Goal: Task Accomplishment & Management: Complete application form

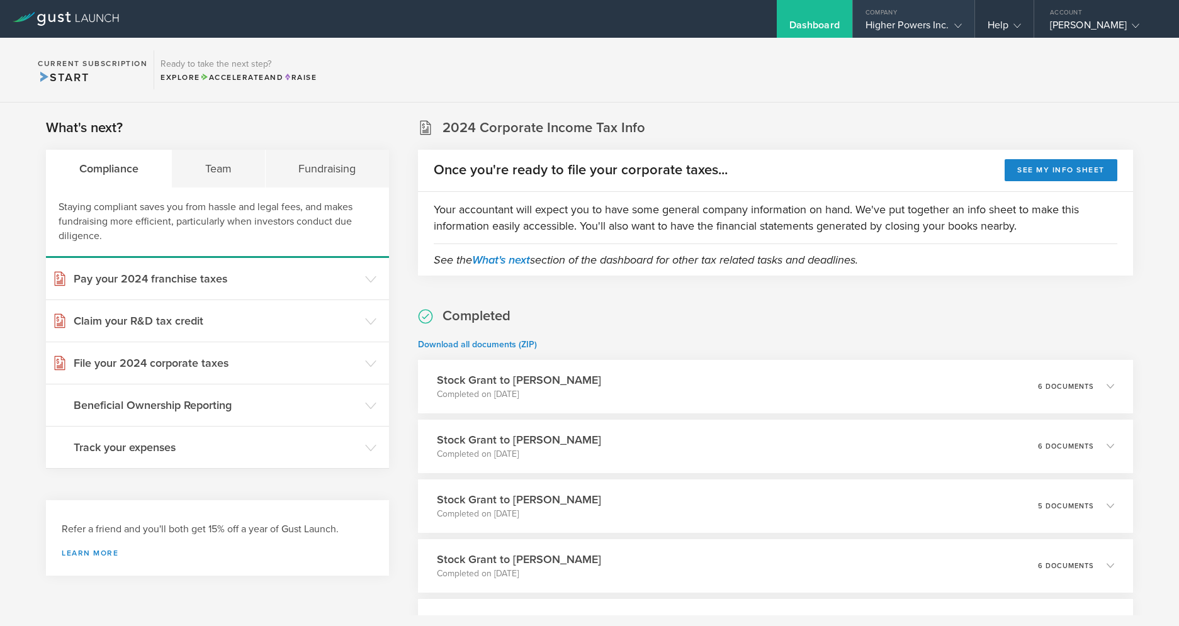
click at [888, 18] on div "Company" at bounding box center [913, 9] width 121 height 19
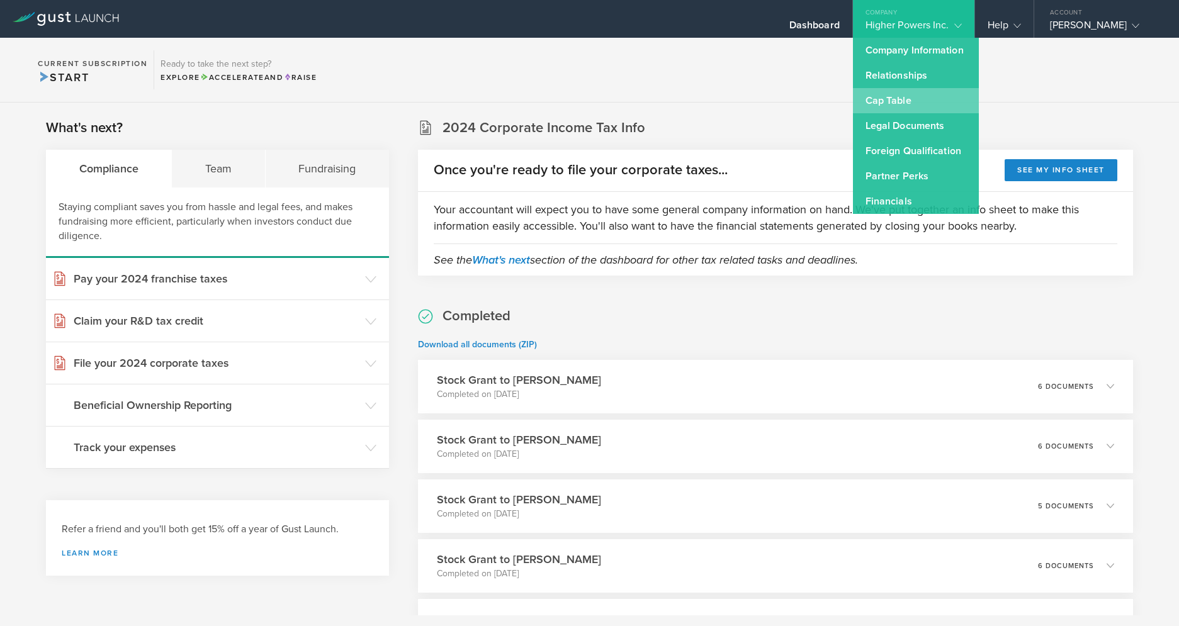
click at [897, 99] on link "Cap Table" at bounding box center [916, 100] width 126 height 25
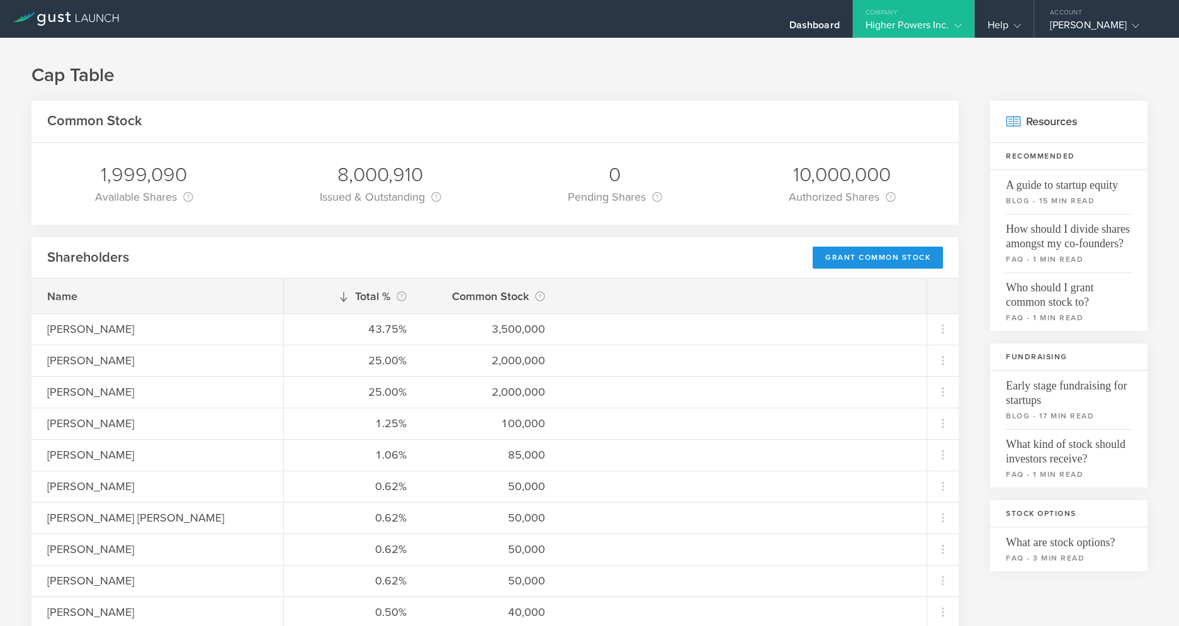
click at [905, 259] on div "Grant Common Stock" at bounding box center [878, 258] width 130 height 22
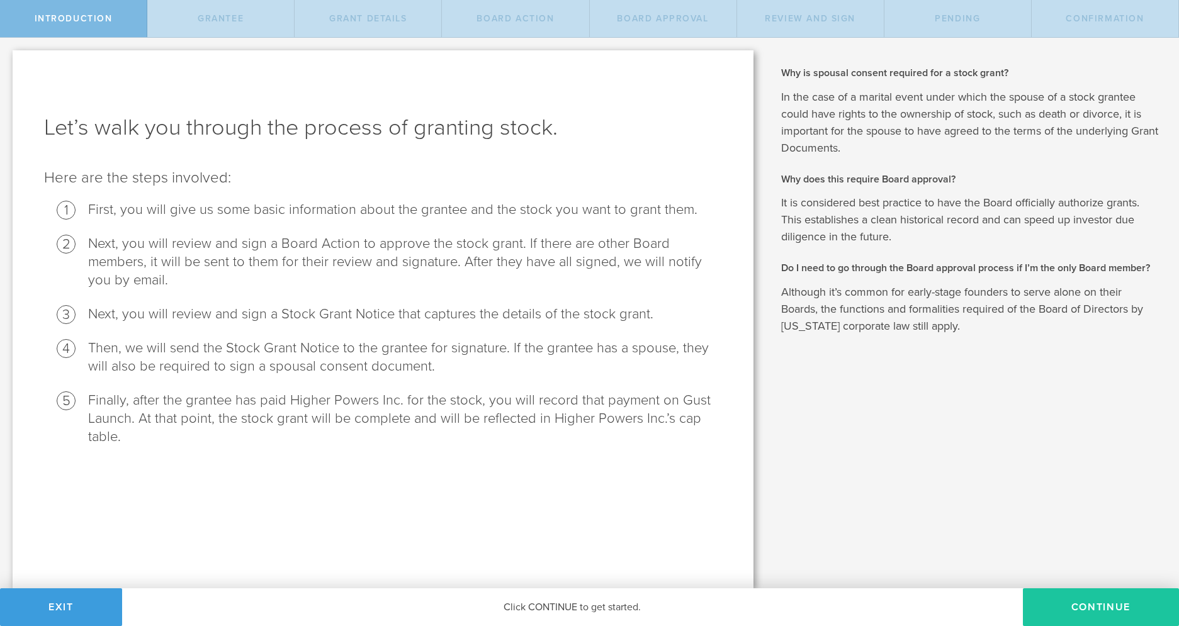
click at [1107, 609] on button "Continue" at bounding box center [1101, 608] width 156 height 38
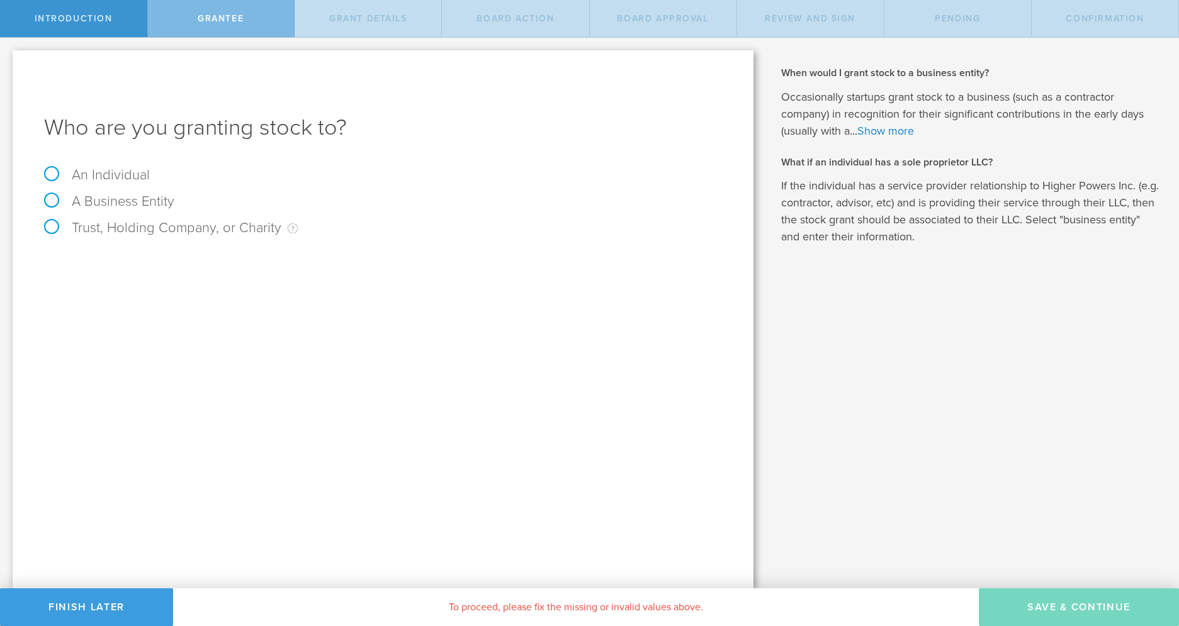
click at [90, 174] on label "An Individual" at bounding box center [97, 175] width 106 height 16
click at [8, 58] on input "An Individual" at bounding box center [4, 48] width 8 height 20
radio input "true"
type input "Gabriel Wyner"
click at [190, 492] on div "Who are you granting stock to? An Individual A Business Entity Trust, Holding C…" at bounding box center [383, 319] width 741 height 538
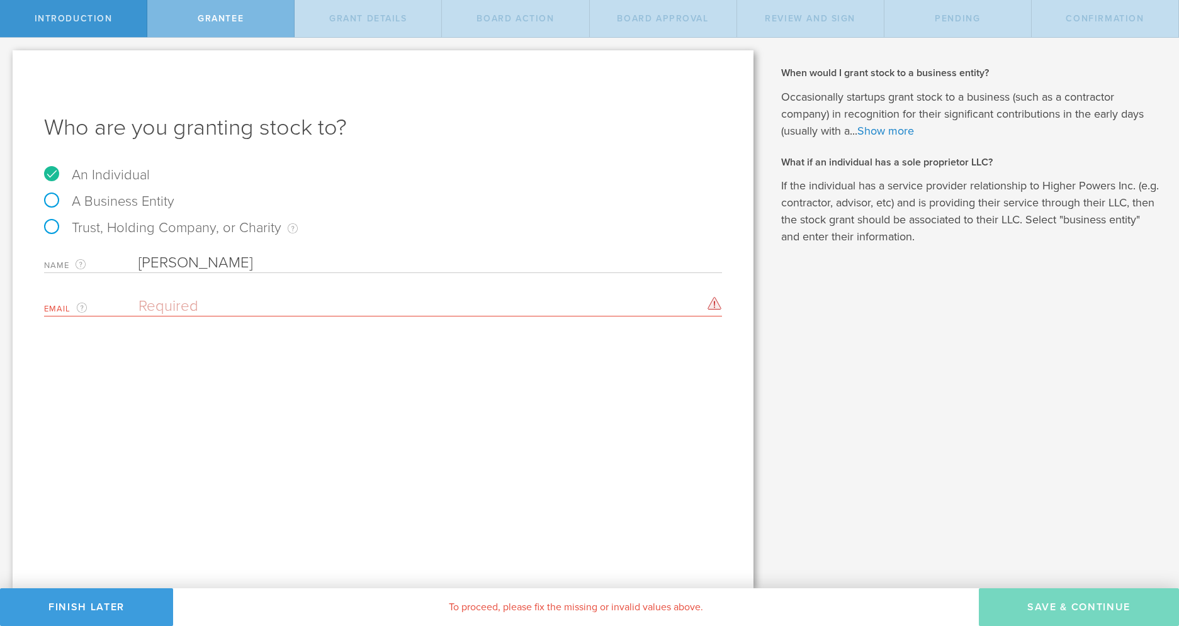
click at [209, 292] on div "Email The email address of the person that you are granting stock to. Please en…" at bounding box center [383, 304] width 678 height 26
click at [207, 300] on input "email" at bounding box center [426, 306] width 577 height 19
paste input "[PERSON_NAME][EMAIL_ADDRESS][DOMAIN_NAME]"
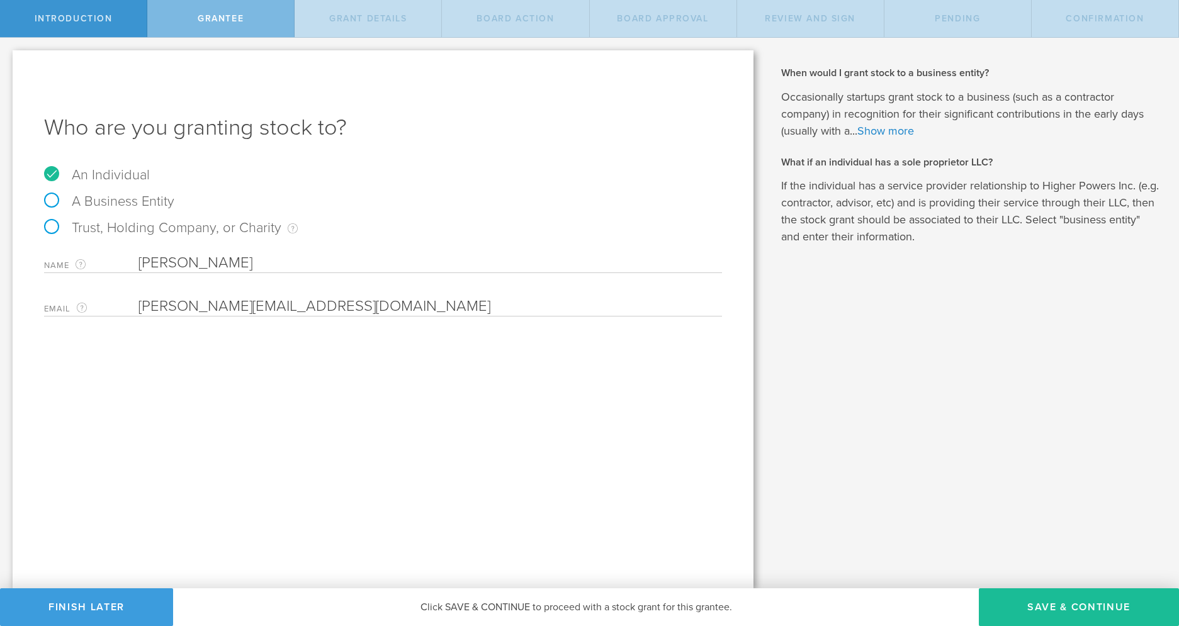
type input "[PERSON_NAME][EMAIL_ADDRESS][DOMAIN_NAME]"
click at [255, 415] on div "Who are you granting stock to? An Individual A Business Entity Trust, Holding C…" at bounding box center [383, 319] width 741 height 538
click at [1076, 605] on button "Save & Continue" at bounding box center [1079, 608] width 200 height 38
type input "48"
type input "12"
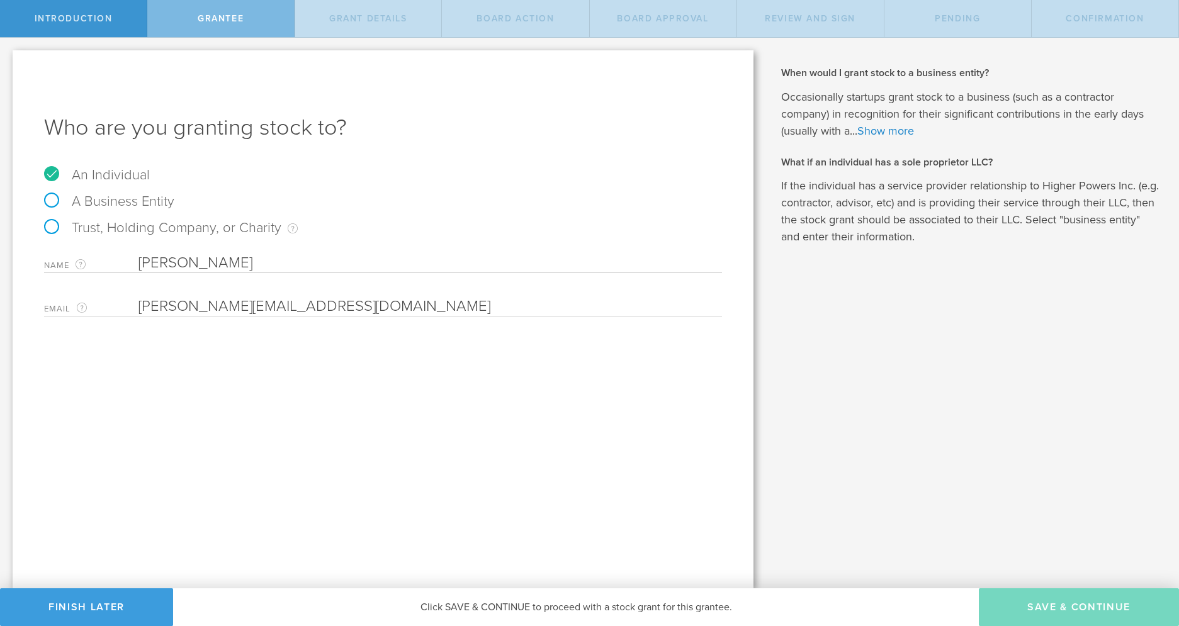
select select "none"
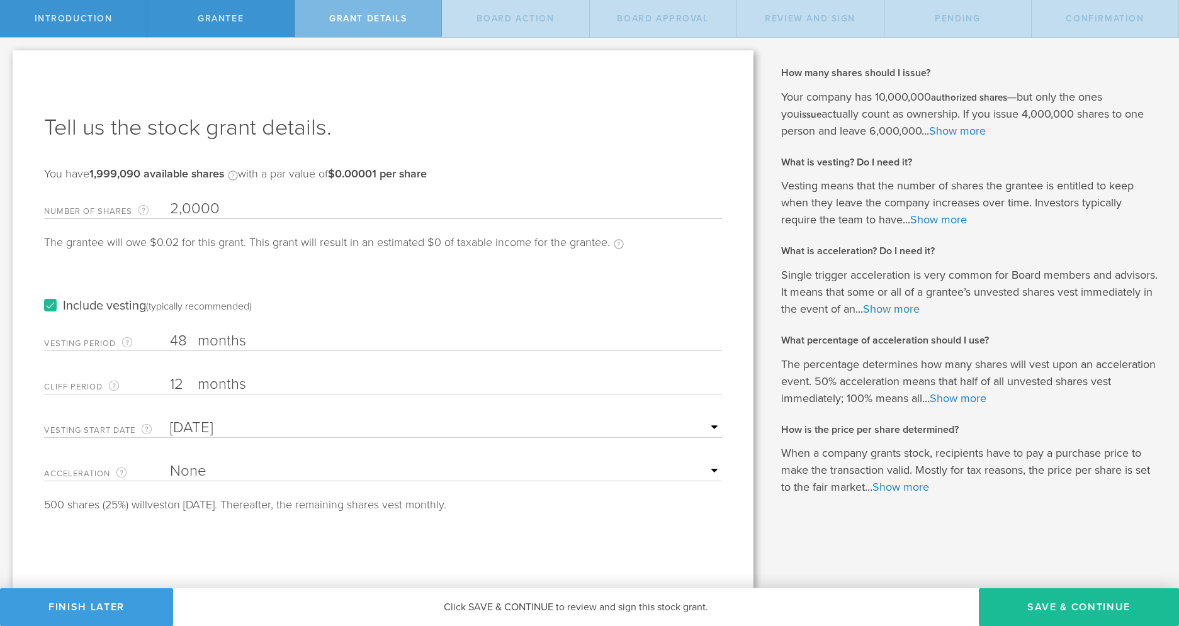
type input "20,000"
click at [240, 344] on label "months" at bounding box center [261, 342] width 126 height 21
click at [240, 344] on input "48" at bounding box center [446, 341] width 552 height 19
type input "4"
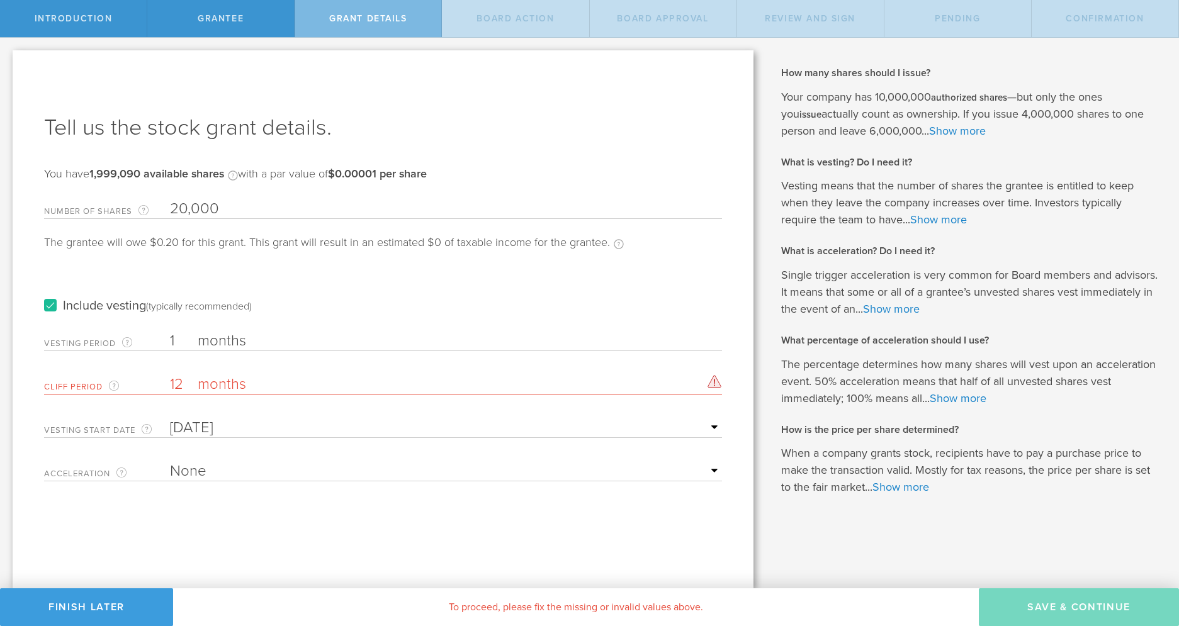
type input "1"
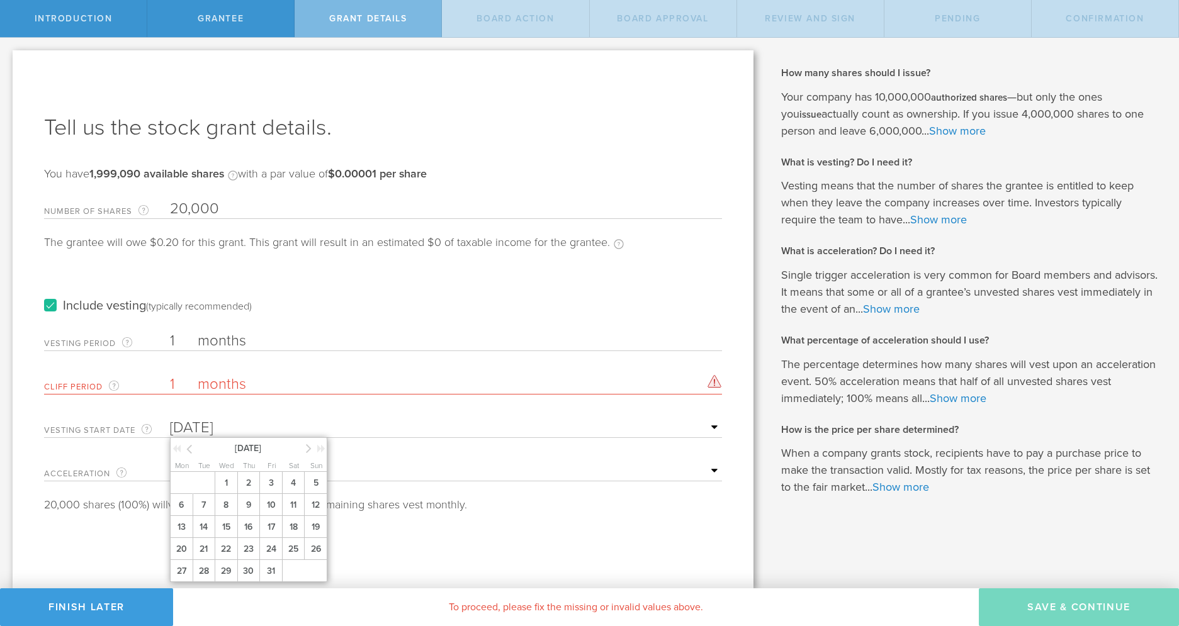
type input "Oct 1, 2025"
click at [390, 377] on input "1" at bounding box center [446, 384] width 552 height 19
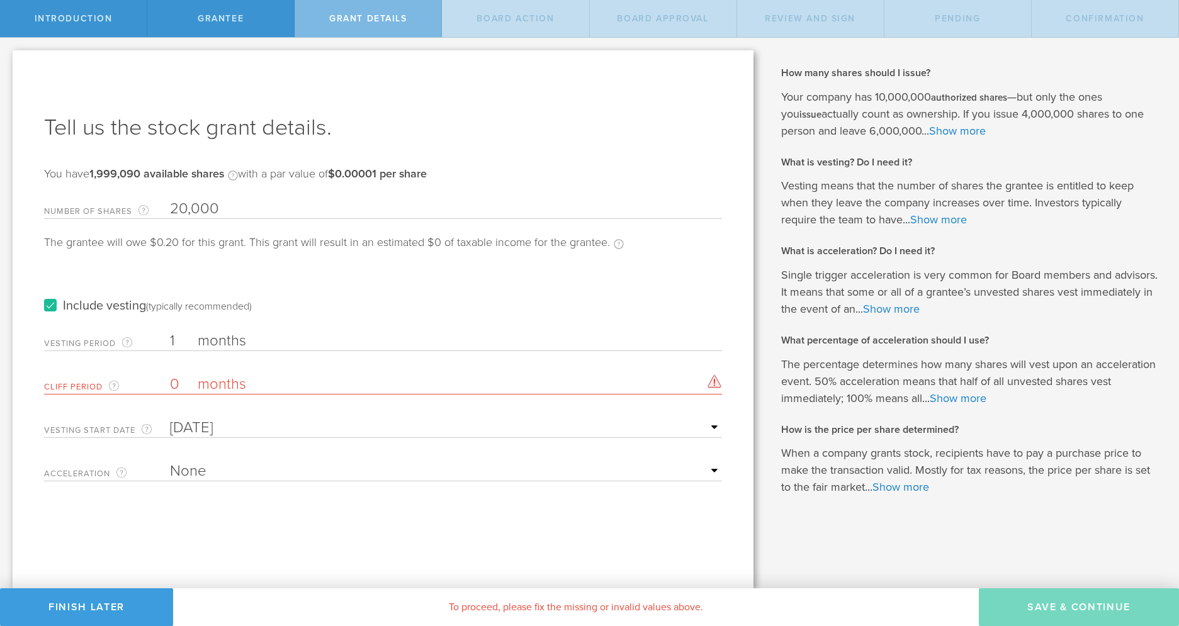
type input "0"
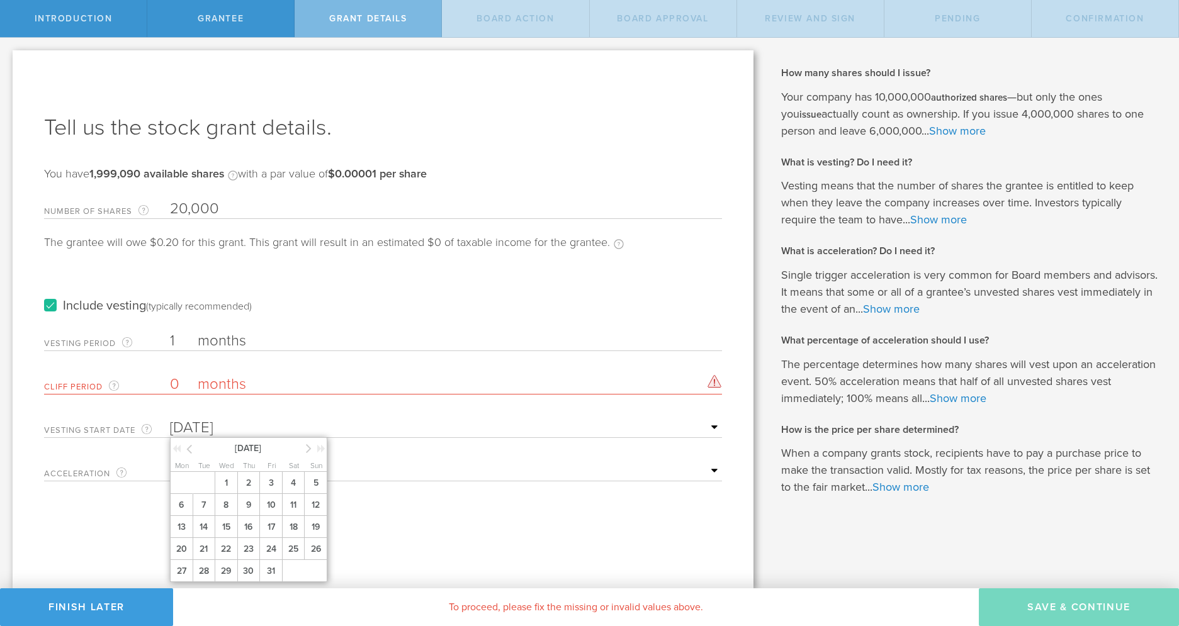
click at [187, 347] on input "1" at bounding box center [446, 341] width 552 height 19
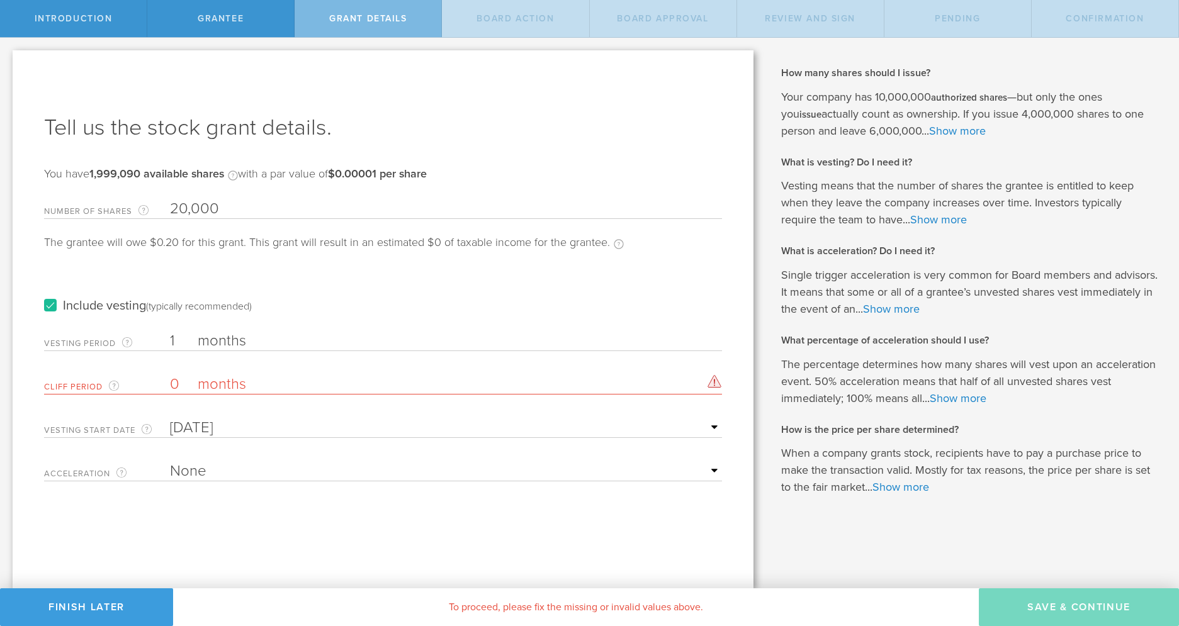
click at [188, 388] on input "0" at bounding box center [446, 384] width 552 height 19
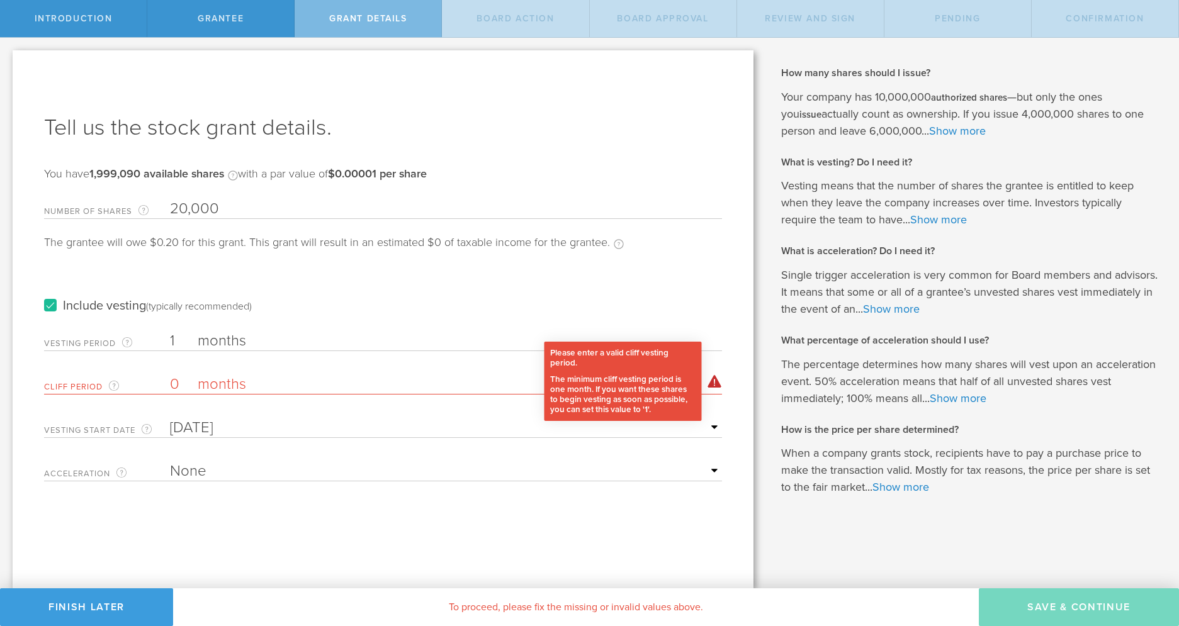
click at [716, 387] on div "Please enter a valid cliff vesting period. The minimum cliff vesting period is …" at bounding box center [715, 381] width 14 height 13
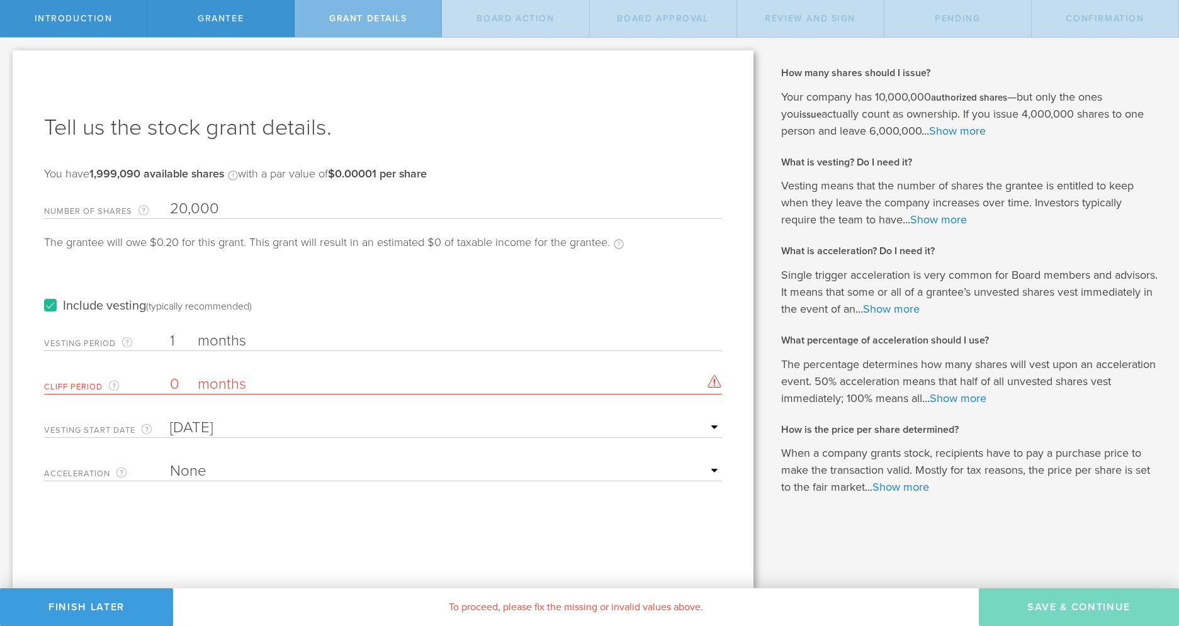
click at [176, 385] on input "0" at bounding box center [446, 384] width 552 height 19
type input "1"
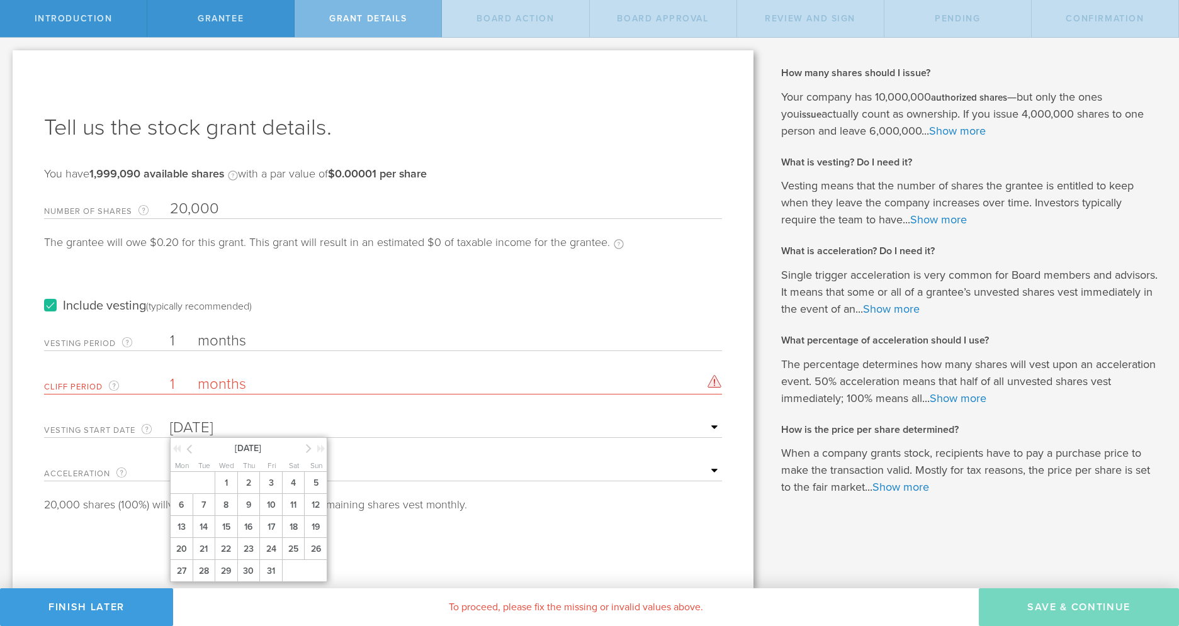
click at [179, 346] on input "1" at bounding box center [446, 341] width 552 height 19
click at [190, 452] on icon at bounding box center [189, 449] width 6 height 16
click at [187, 494] on span "1" at bounding box center [181, 483] width 23 height 22
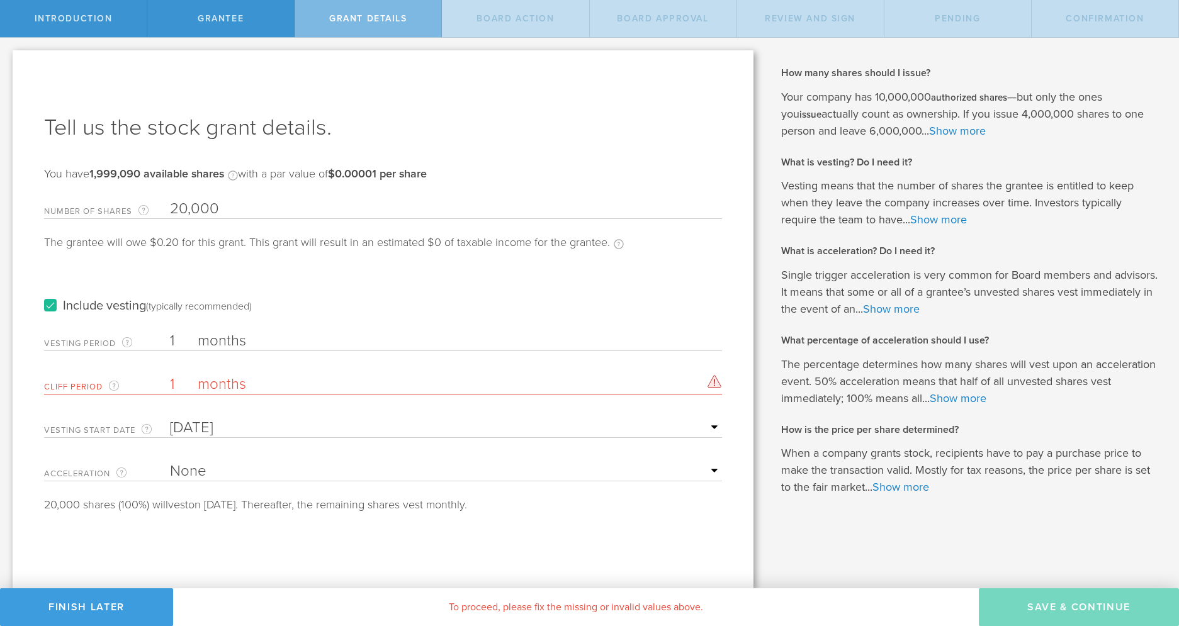
click at [186, 382] on input "1" at bounding box center [446, 384] width 552 height 19
click at [184, 341] on input "1" at bounding box center [446, 341] width 552 height 19
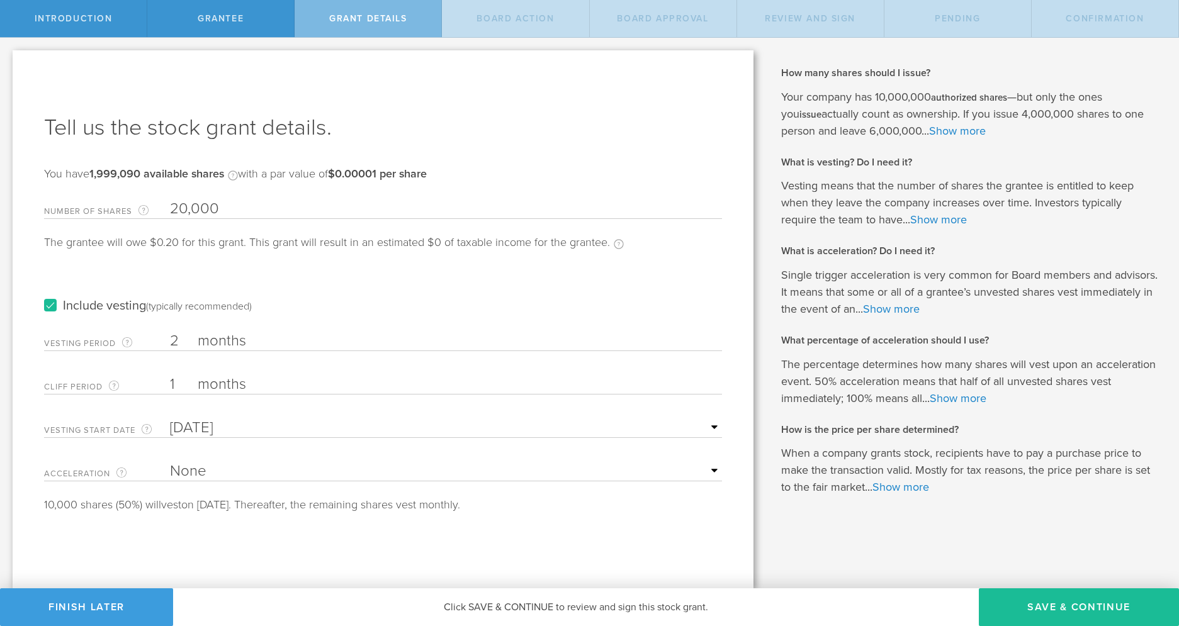
type input "2"
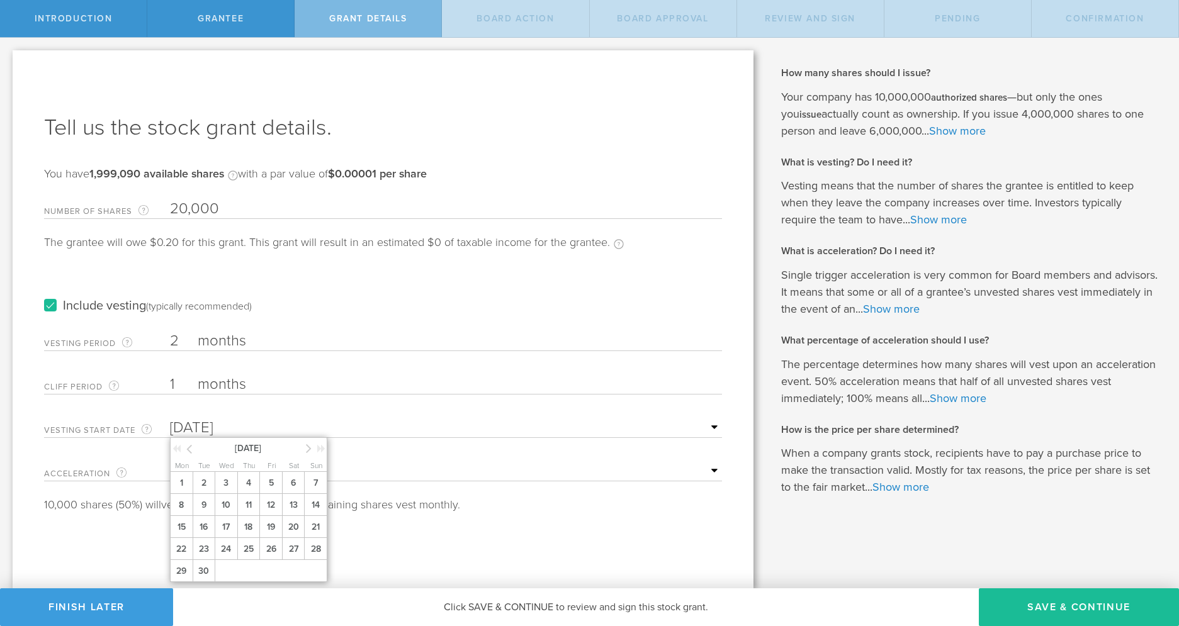
click at [264, 427] on input "Oct 1, 2025" at bounding box center [446, 428] width 552 height 19
click at [305, 448] on div "September 2025" at bounding box center [249, 447] width 157 height 19
click at [307, 449] on icon at bounding box center [309, 449] width 6 height 16
click at [232, 494] on span "1" at bounding box center [226, 483] width 23 height 22
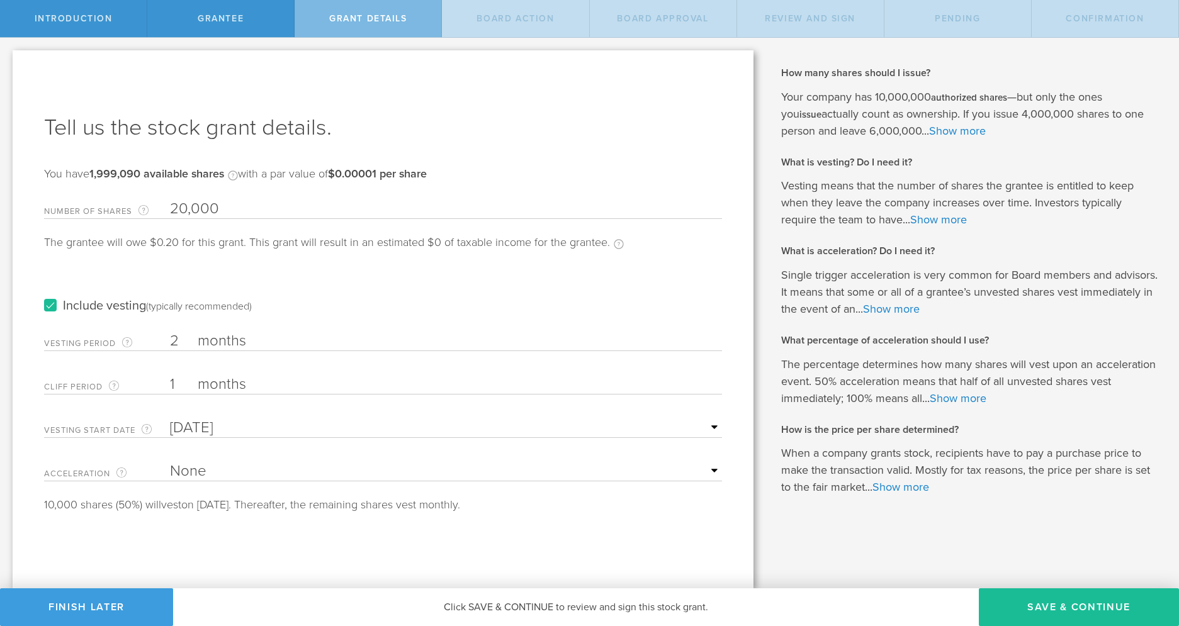
click at [466, 460] on div "Acceleration The way the vesting schedule is affected by a future change of com…" at bounding box center [383, 469] width 678 height 26
click at [548, 460] on div "Acceleration The way the vesting schedule is affected by a future change of com…" at bounding box center [383, 469] width 678 height 26
select select "double"
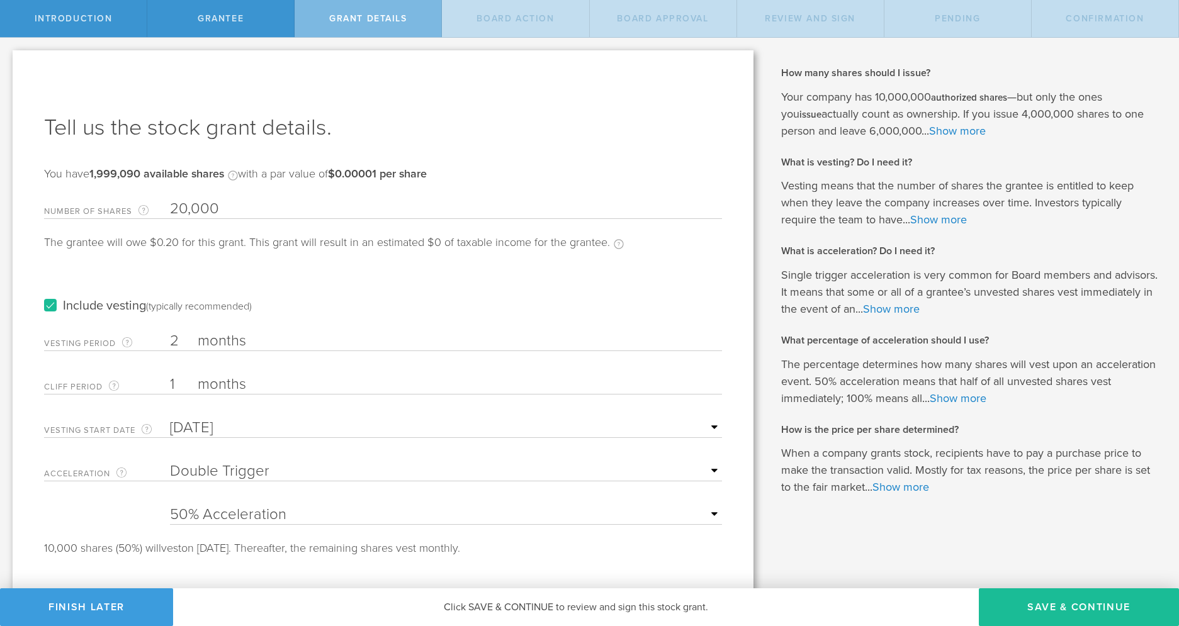
select select "100"
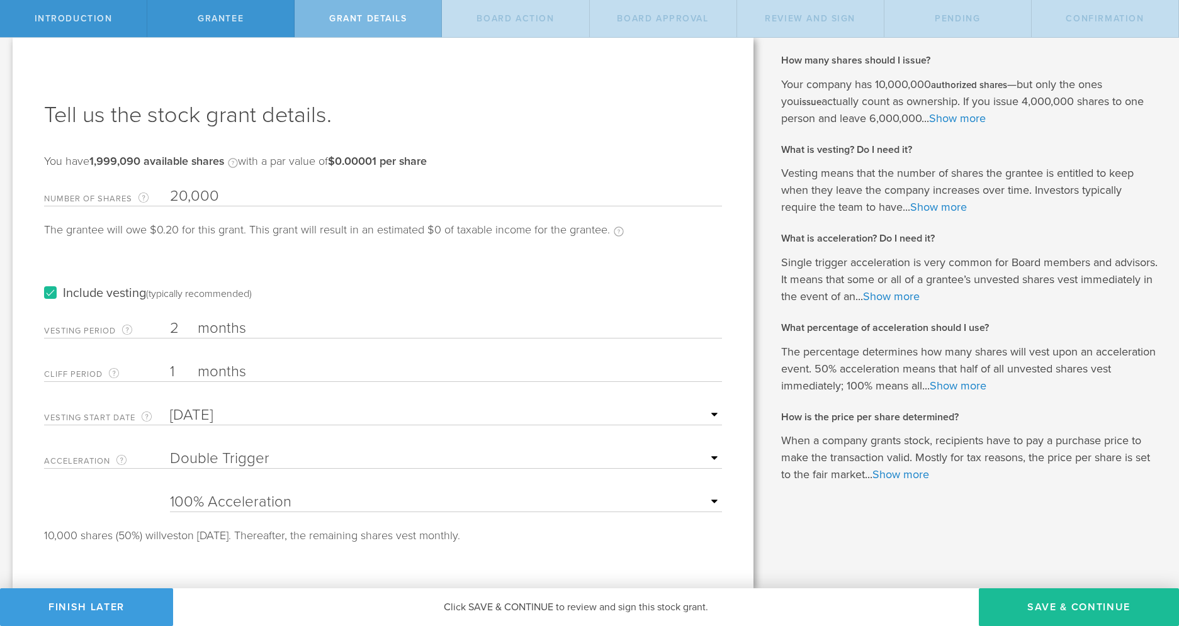
scroll to position [13, 0]
click at [1045, 613] on button "Save & Continue" at bounding box center [1079, 608] width 200 height 38
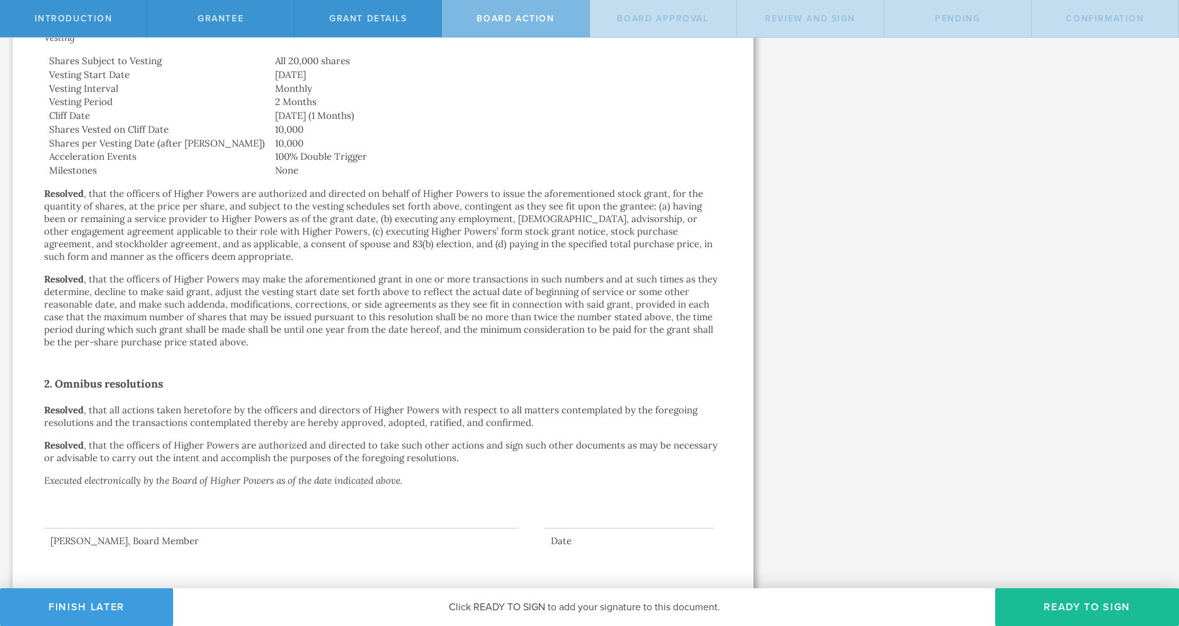
scroll to position [0, 0]
click at [1075, 604] on button "Ready to Sign" at bounding box center [1087, 608] width 184 height 38
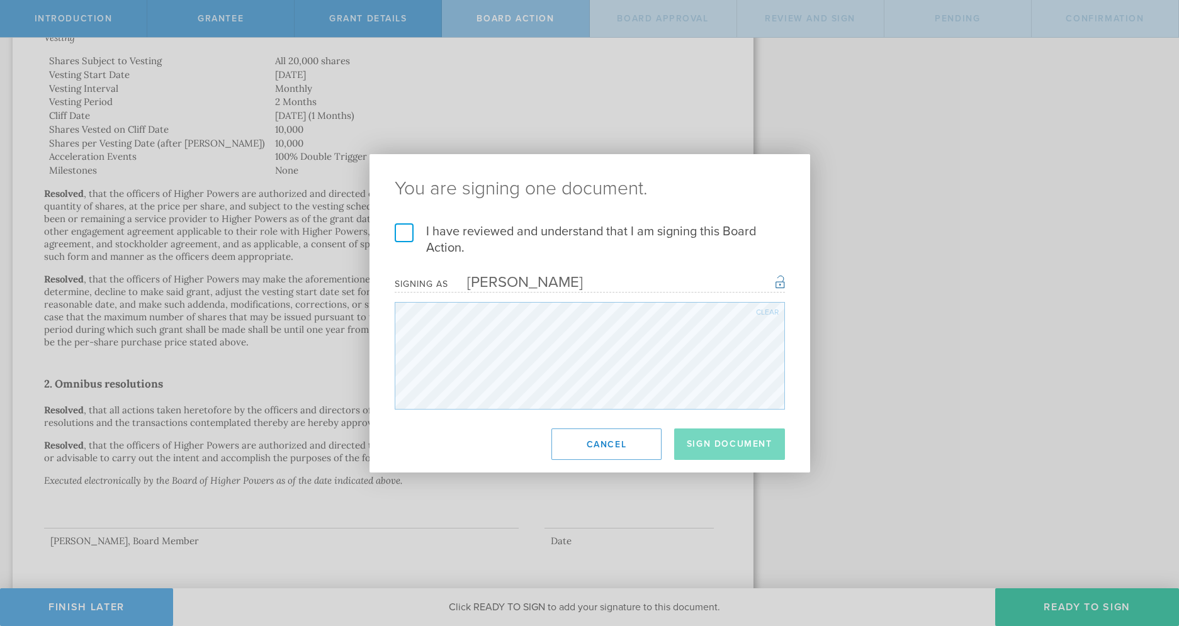
click at [404, 234] on label "I have reviewed and understand that I am signing this Board Action." at bounding box center [590, 239] width 390 height 33
click at [0, 0] on input "I have reviewed and understand that I am signing this Board Action." at bounding box center [0, 0] width 0 height 0
click at [754, 439] on button "Sign Document" at bounding box center [729, 444] width 111 height 31
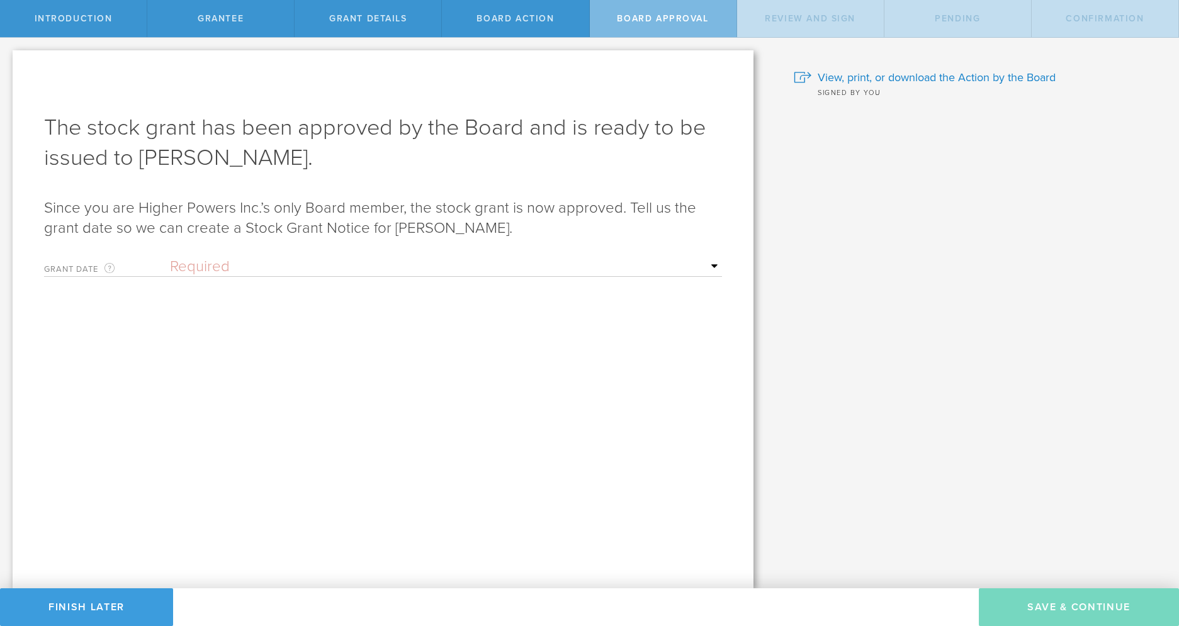
select select "uponGranteeSignature"
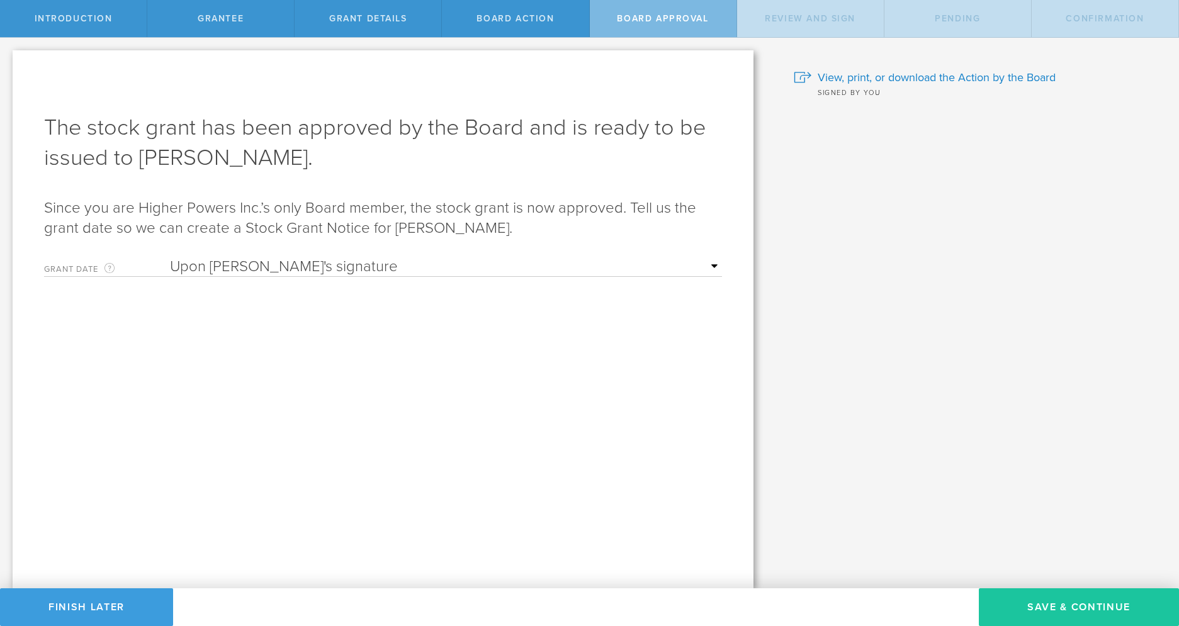
click at [1027, 611] on button "Save & Continue" at bounding box center [1079, 608] width 200 height 38
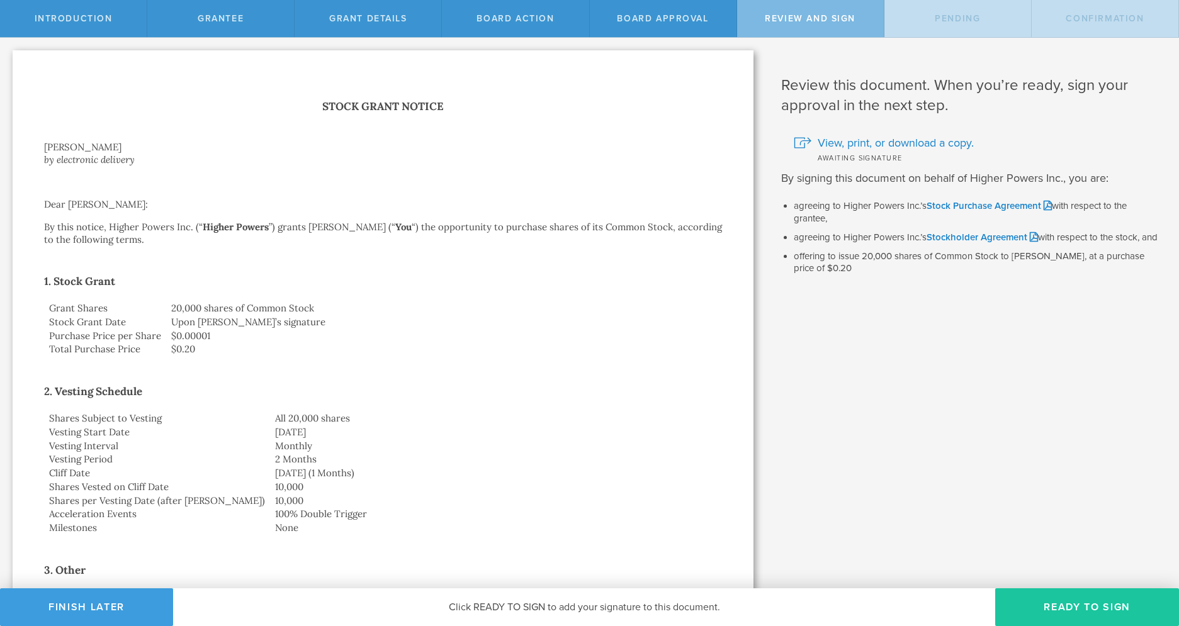
click at [1027, 615] on button "Ready to Sign" at bounding box center [1087, 608] width 184 height 38
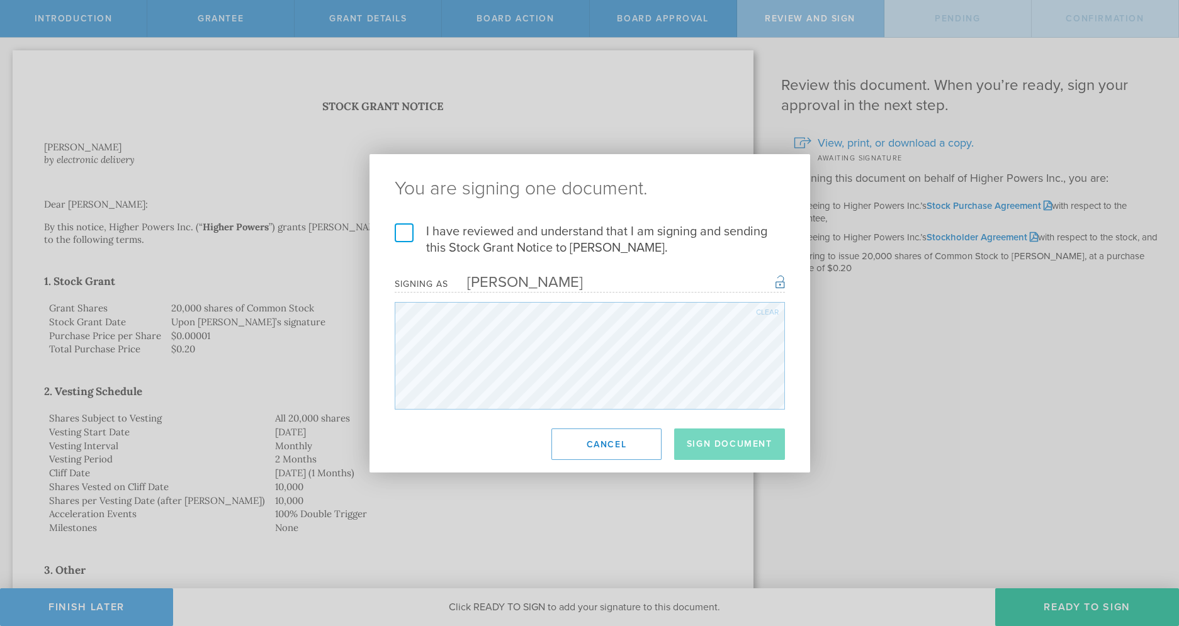
click at [406, 239] on label "I have reviewed and understand that I am signing and sending this Stock Grant N…" at bounding box center [590, 239] width 390 height 33
click at [0, 0] on input "I have reviewed and understand that I am signing and sending this Stock Grant N…" at bounding box center [0, 0] width 0 height 0
click at [740, 443] on button "Sign Document" at bounding box center [729, 444] width 111 height 31
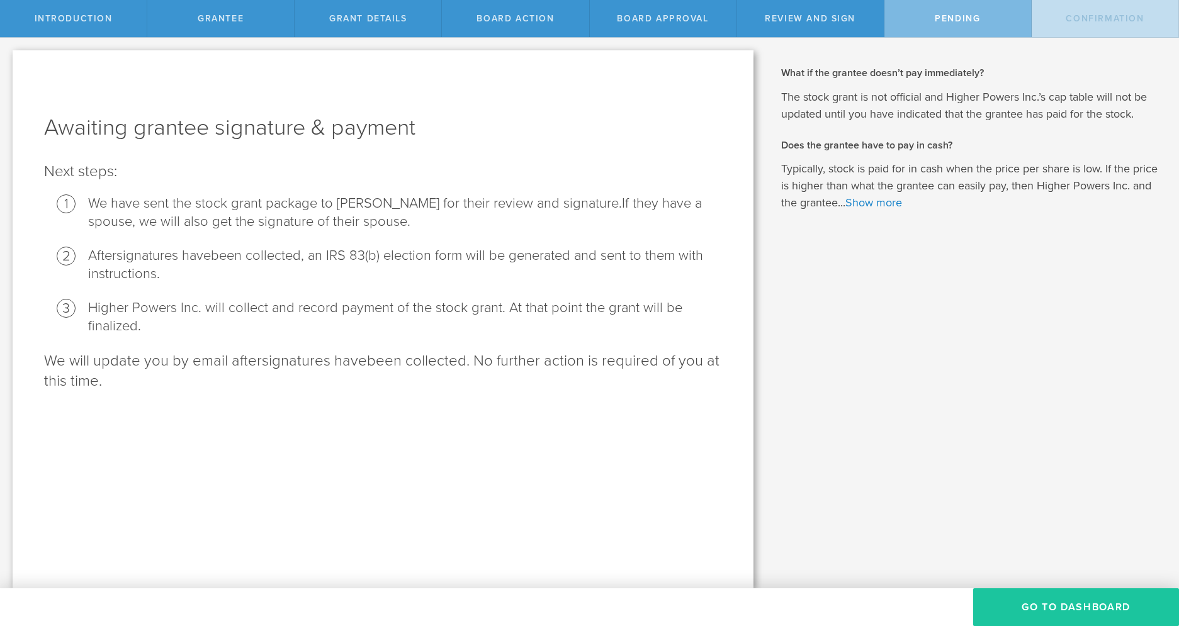
click at [1080, 609] on button "Go To Dashboard" at bounding box center [1076, 608] width 206 height 38
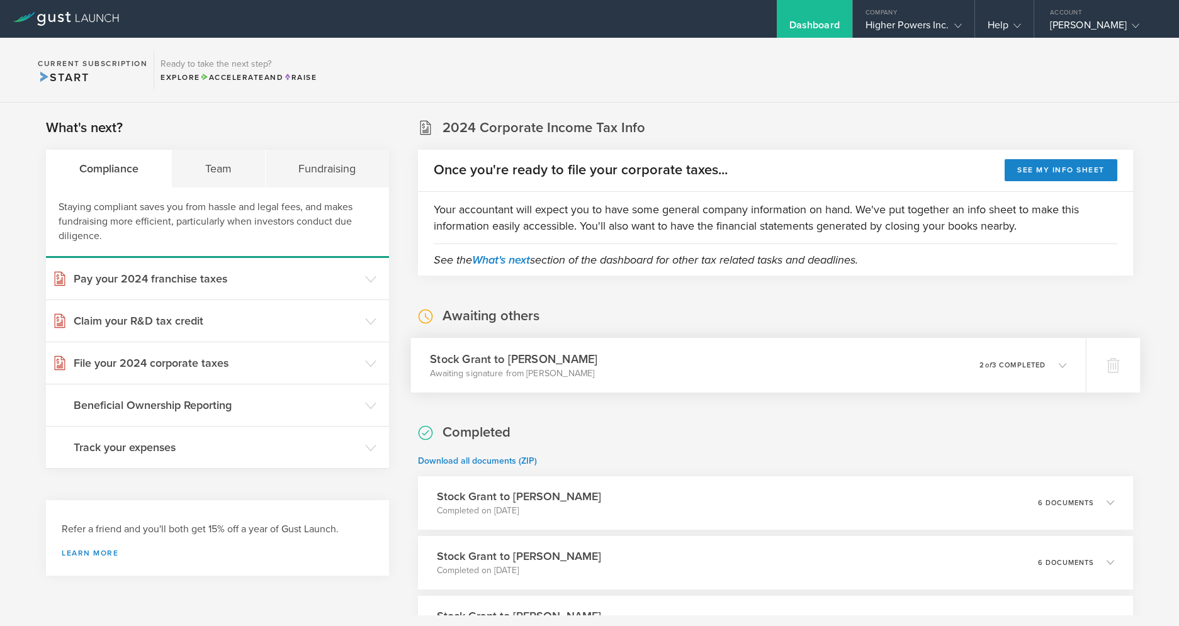
click at [1056, 364] on icon at bounding box center [1056, 364] width 21 height 11
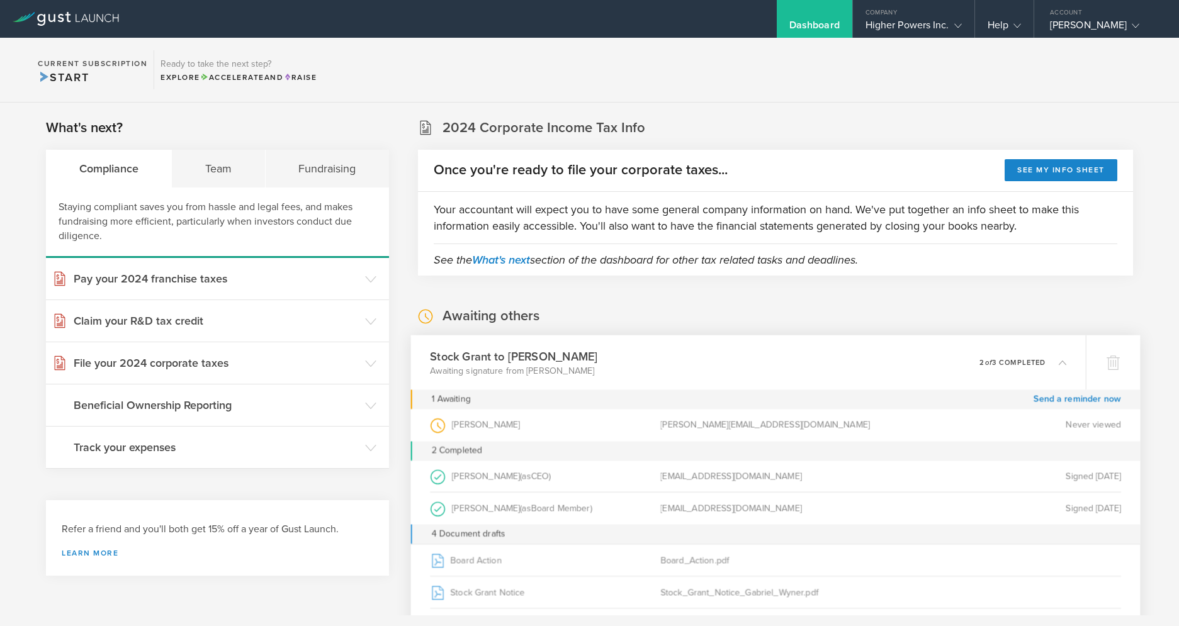
click at [1056, 364] on icon at bounding box center [1056, 361] width 21 height 11
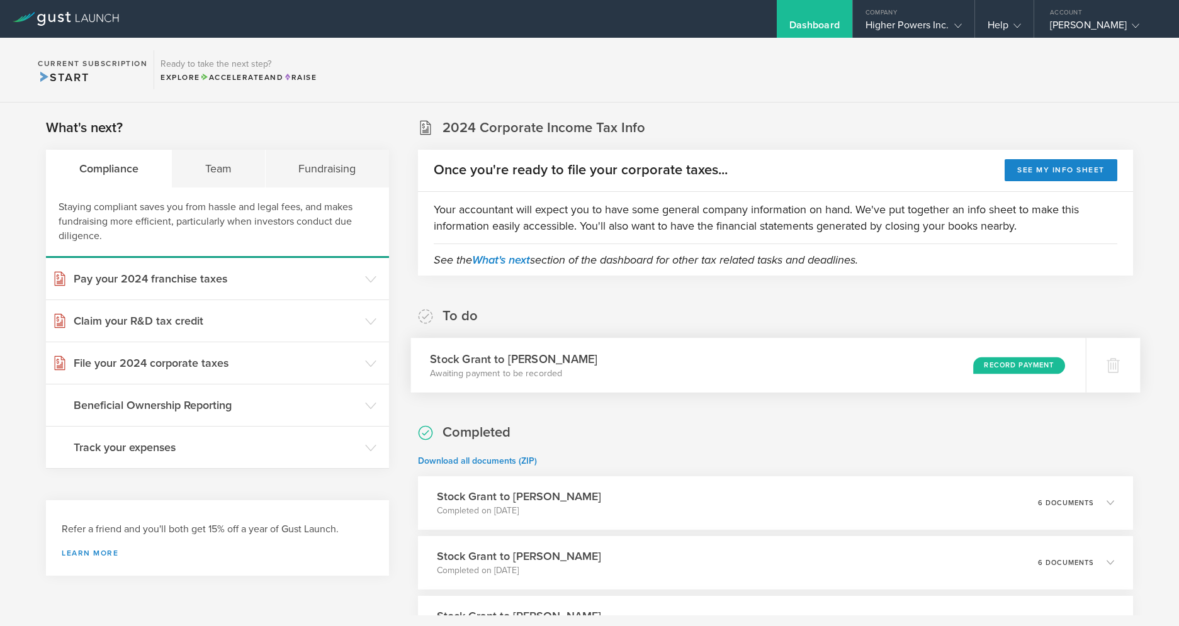
click at [998, 361] on div "Record Payment" at bounding box center [1019, 365] width 92 height 17
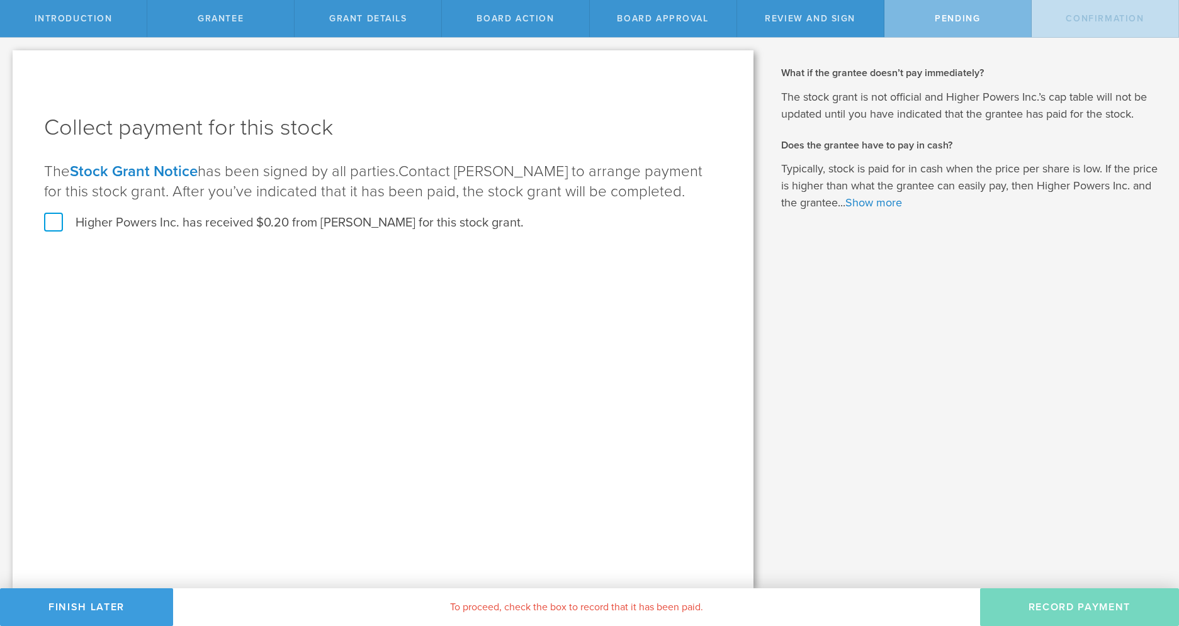
click at [60, 220] on label "Higher Powers Inc. has received $0.20 from [PERSON_NAME] for this stock grant." at bounding box center [284, 223] width 480 height 16
click at [0, 0] on input "Higher Powers Inc. has received $0.20 from [PERSON_NAME] for this stock grant." at bounding box center [0, 0] width 0 height 0
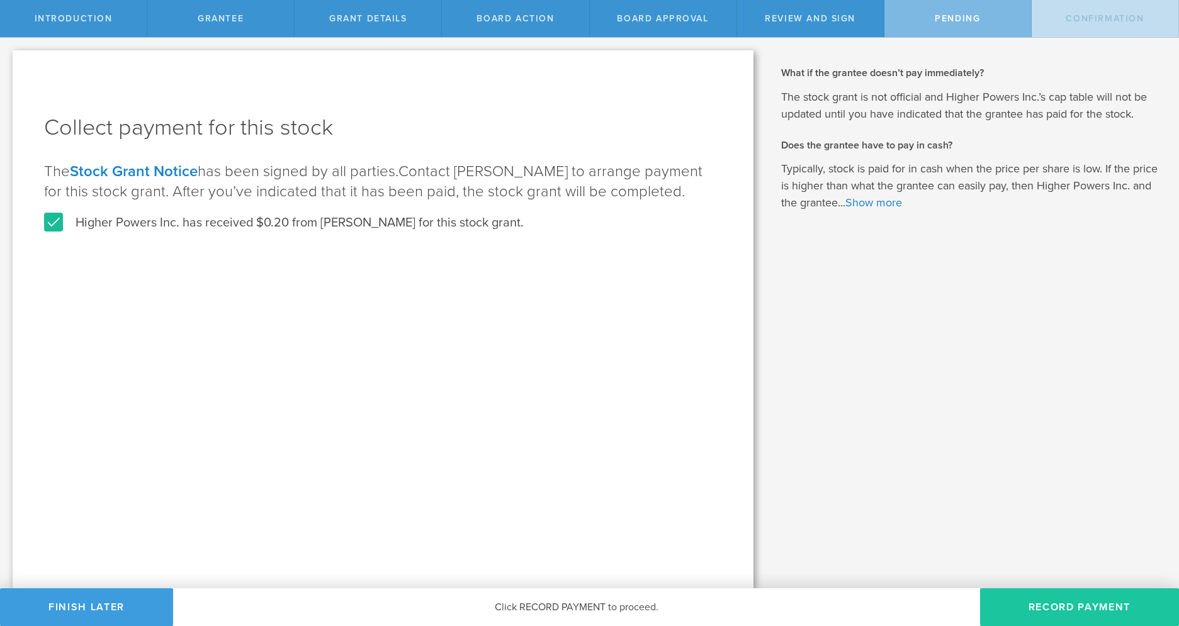
click at [1083, 600] on button "Record Payment" at bounding box center [1079, 608] width 199 height 38
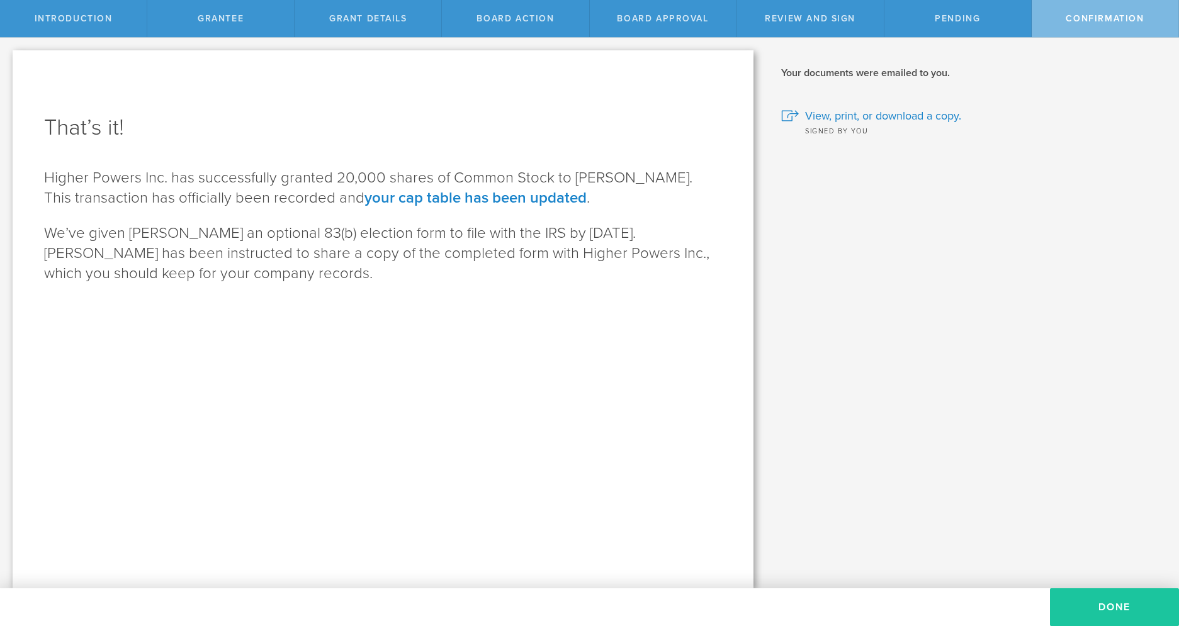
click at [1107, 602] on button "Done" at bounding box center [1114, 608] width 129 height 38
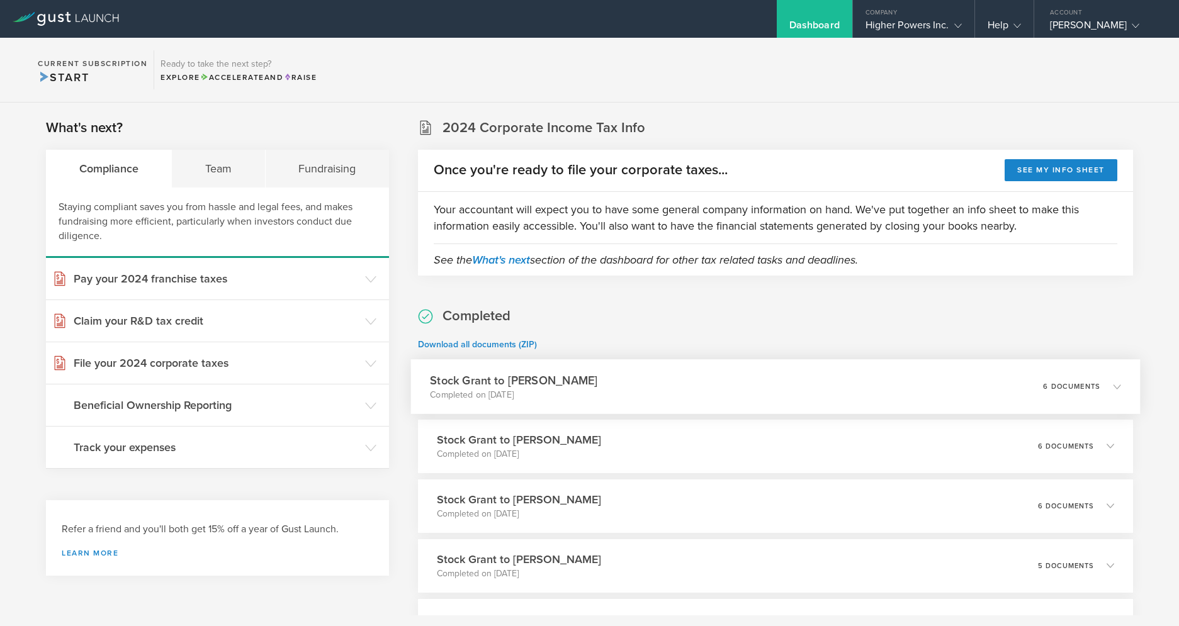
click at [1112, 388] on icon at bounding box center [1110, 386] width 21 height 11
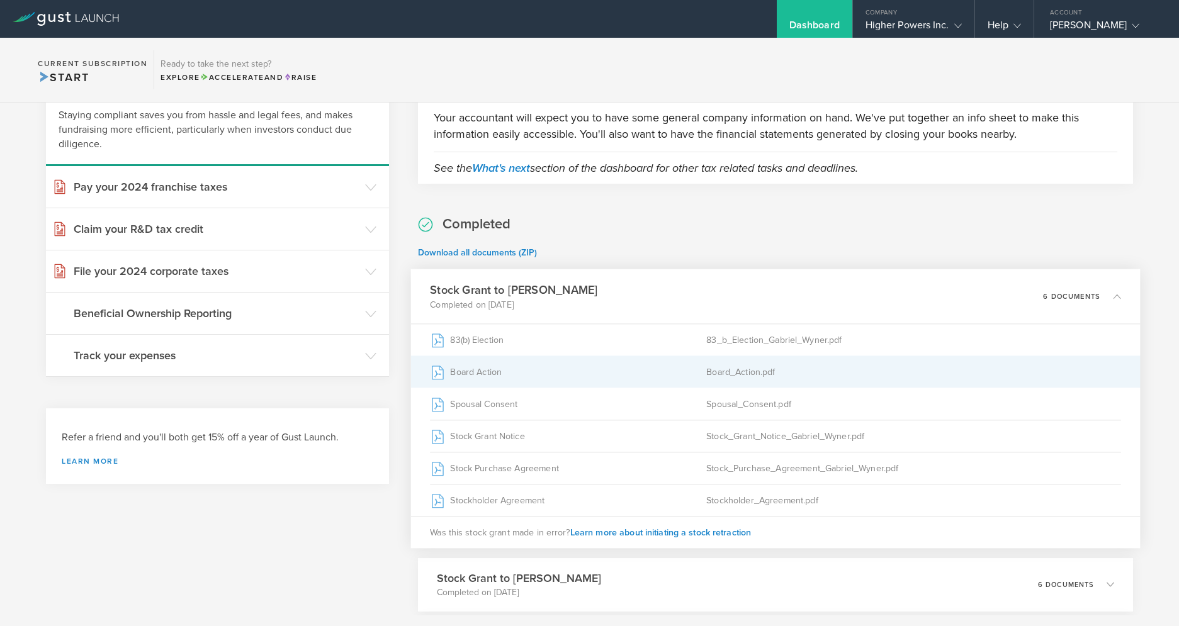
scroll to position [91, 0]
click at [975, 383] on div "Board_Action.pdf" at bounding box center [913, 372] width 415 height 31
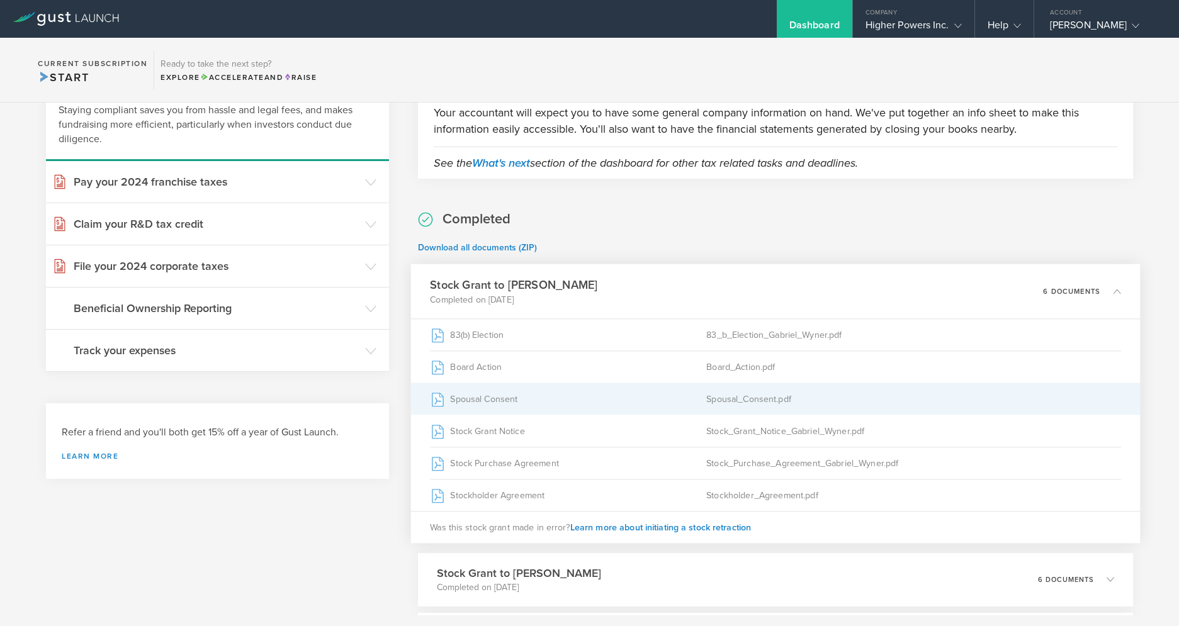
scroll to position [98, 0]
click at [1000, 396] on div "Spousal_Consent.pdf" at bounding box center [913, 397] width 415 height 31
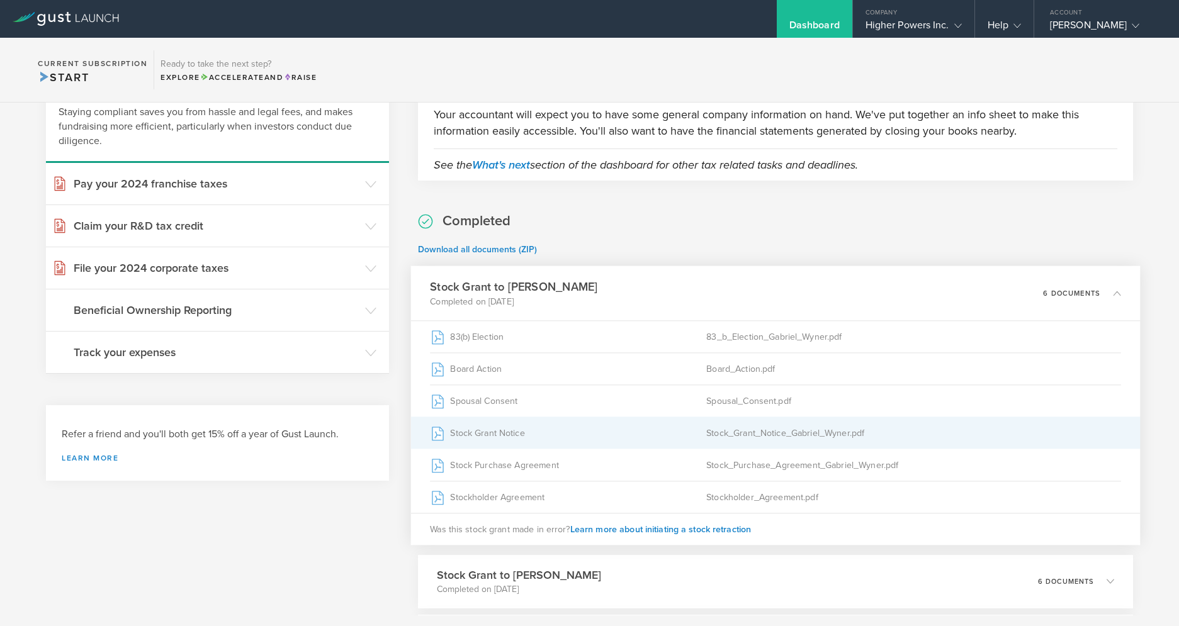
scroll to position [98, 0]
click at [832, 434] on div "Stock_Grant_Notice_Gabriel_Wyner.pdf" at bounding box center [913, 430] width 415 height 31
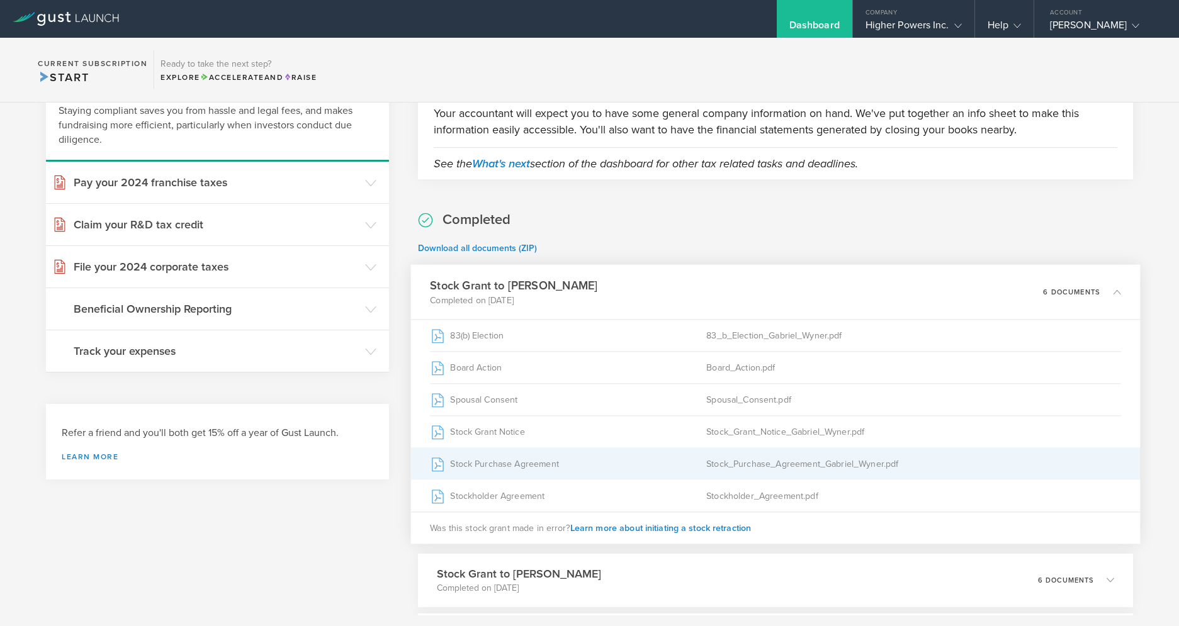
click at [828, 471] on div "Stock_Purchase_Agreement_Gabriel_Wyner.pdf" at bounding box center [913, 463] width 415 height 31
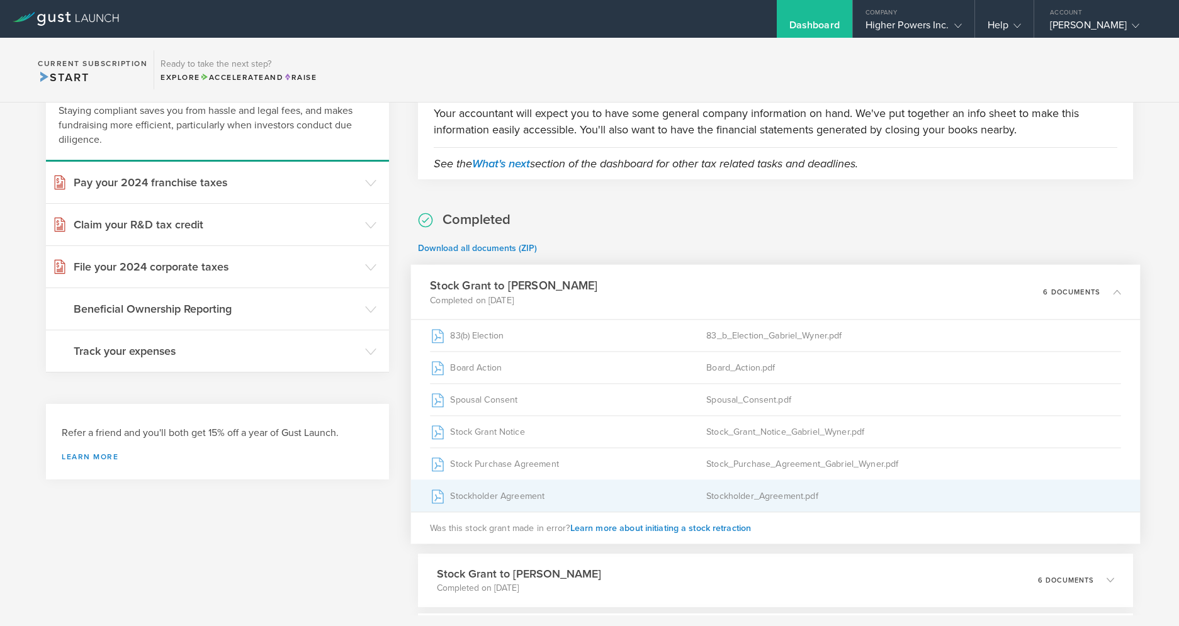
click at [820, 489] on div "Stockholder_Agreement.pdf" at bounding box center [913, 495] width 415 height 31
